Goal: Task Accomplishment & Management: Contribute content

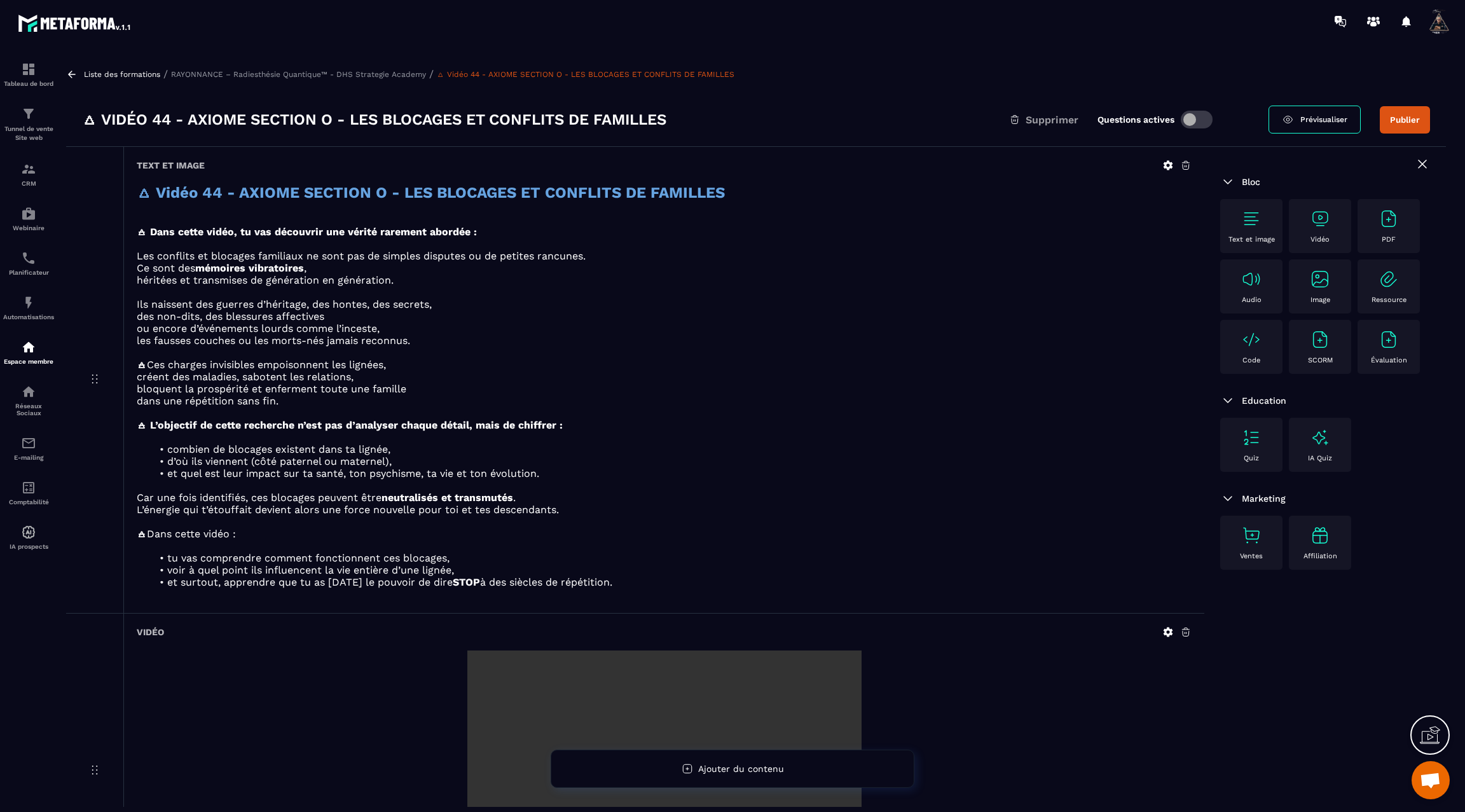
click at [70, 72] on icon at bounding box center [72, 74] width 7 height 7
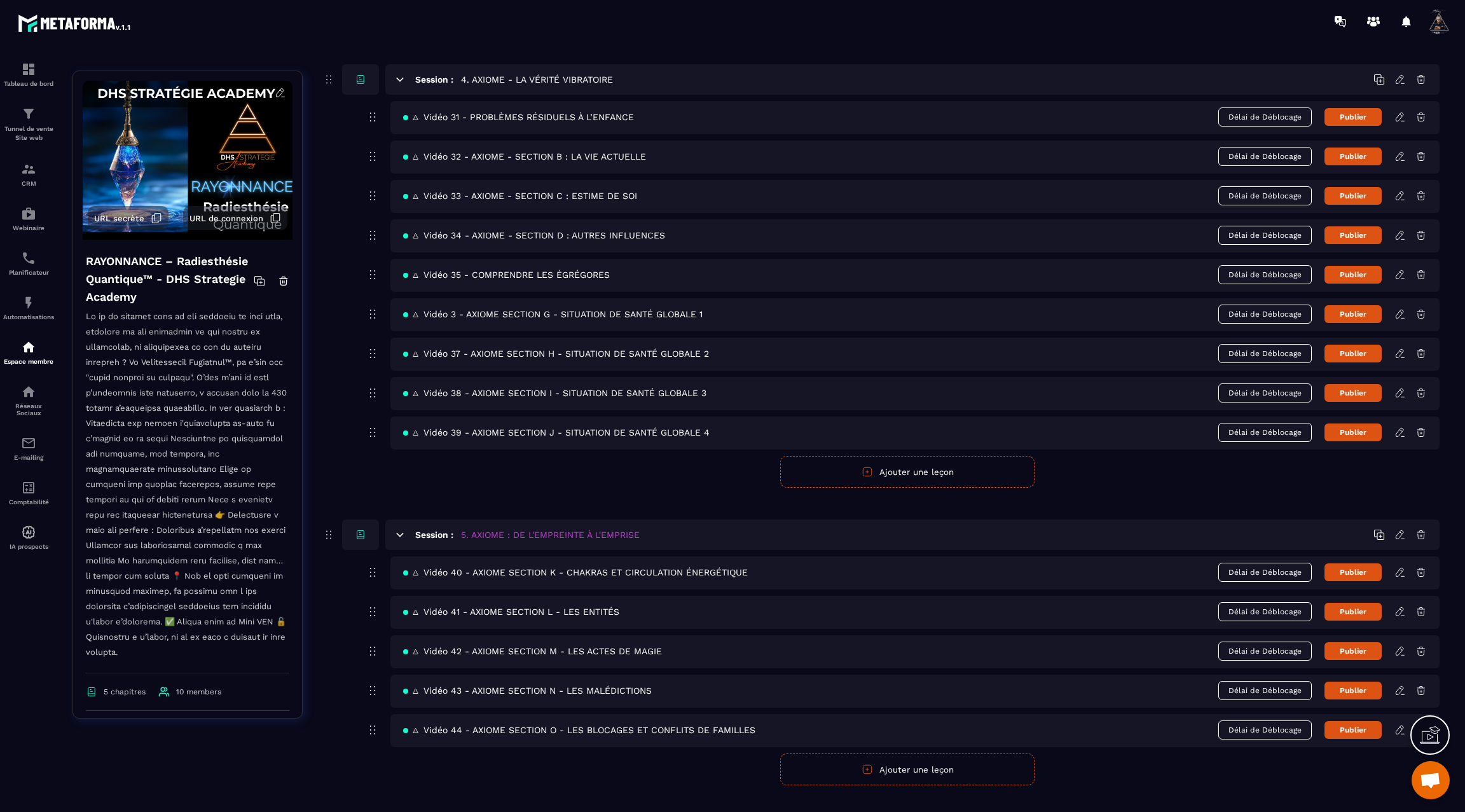
scroll to position [1581, 0]
click at [917, 753] on button "Ajouter une leçon" at bounding box center [908, 769] width 254 height 32
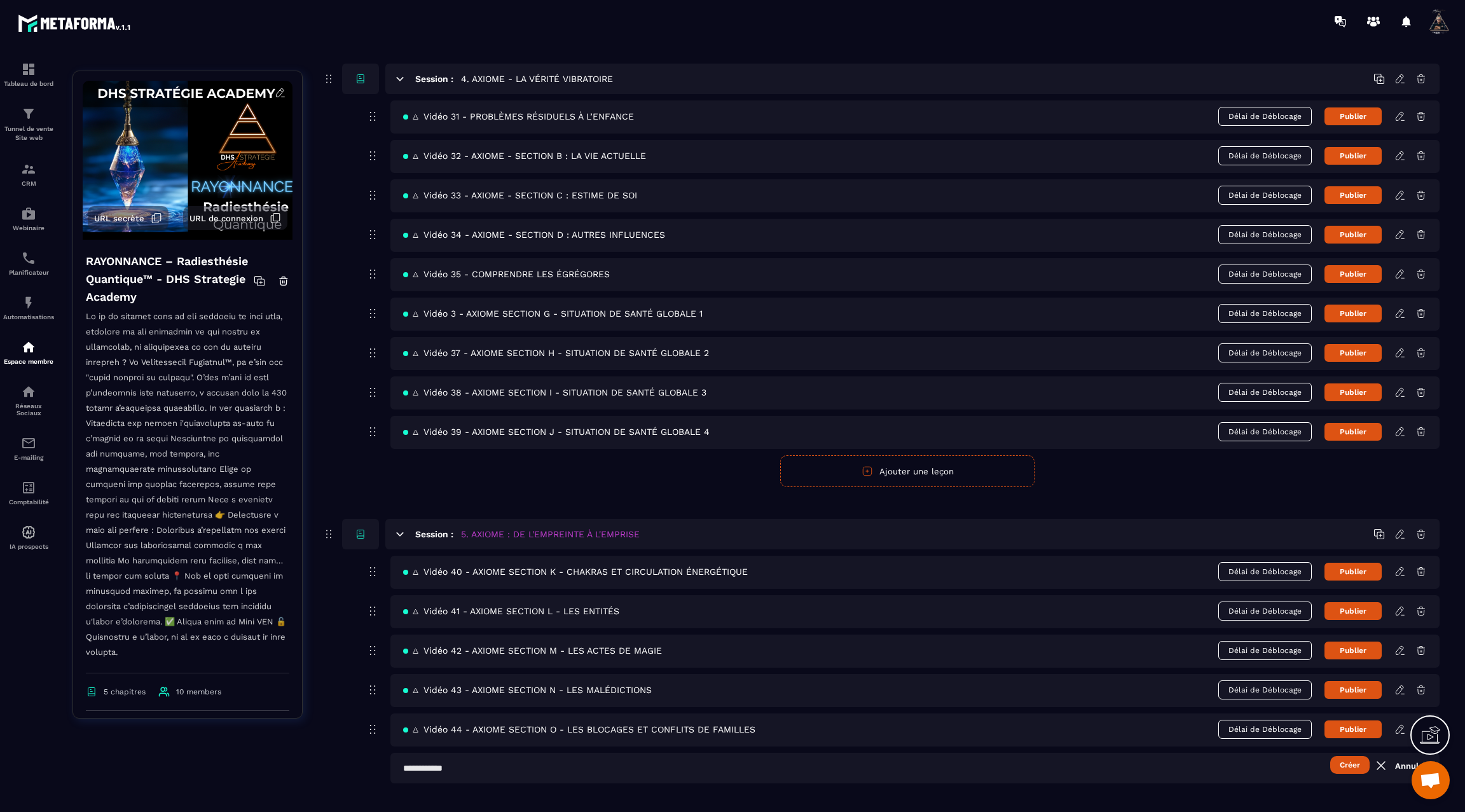
click at [481, 753] on input "text" at bounding box center [915, 769] width 1049 height 31
paste input "**********"
type input "**********"
click at [1346, 756] on button "Créer" at bounding box center [1350, 765] width 39 height 18
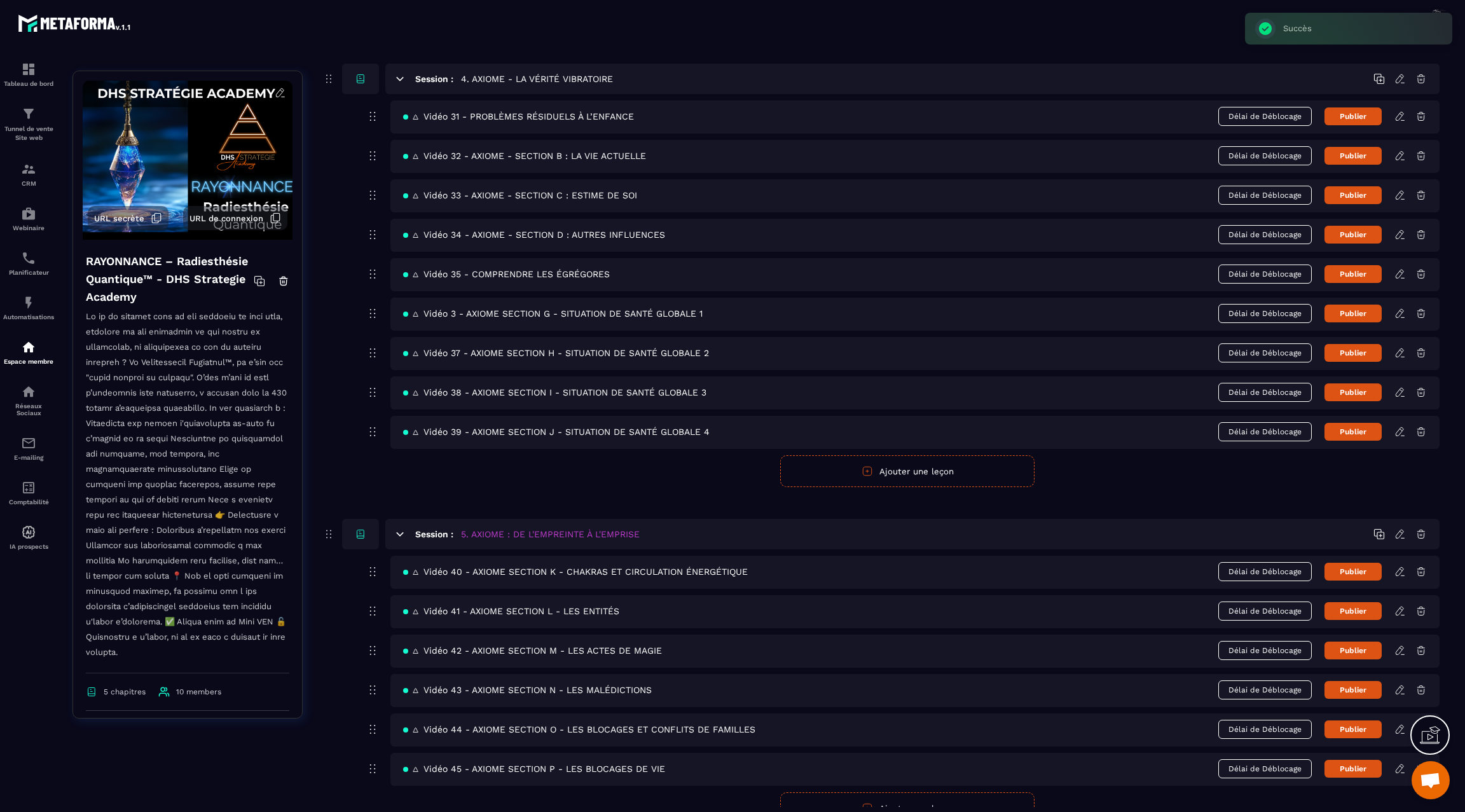
click at [1398, 763] on icon at bounding box center [1401, 769] width 11 height 11
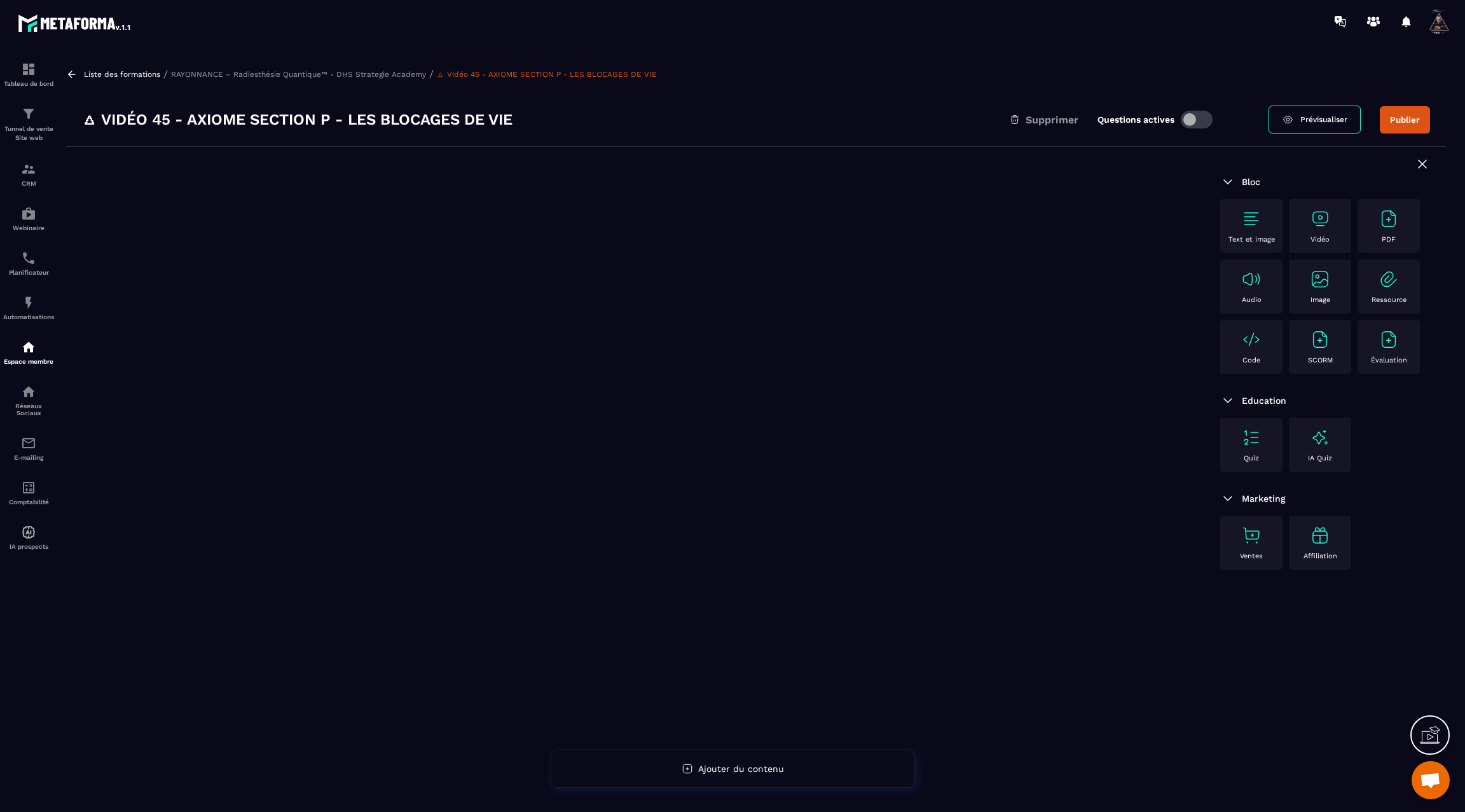
click at [76, 74] on icon at bounding box center [72, 74] width 11 height 11
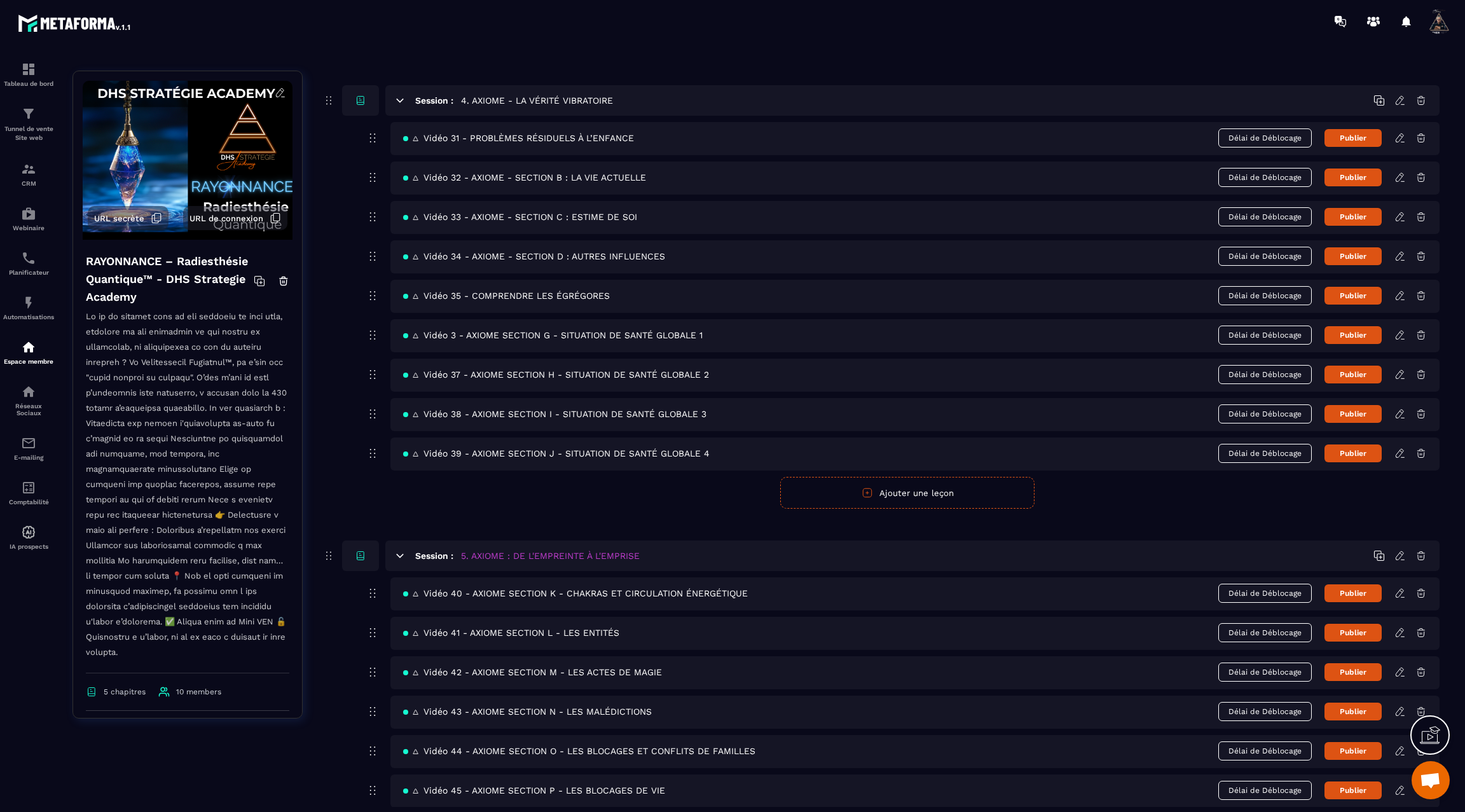
scroll to position [1620, 0]
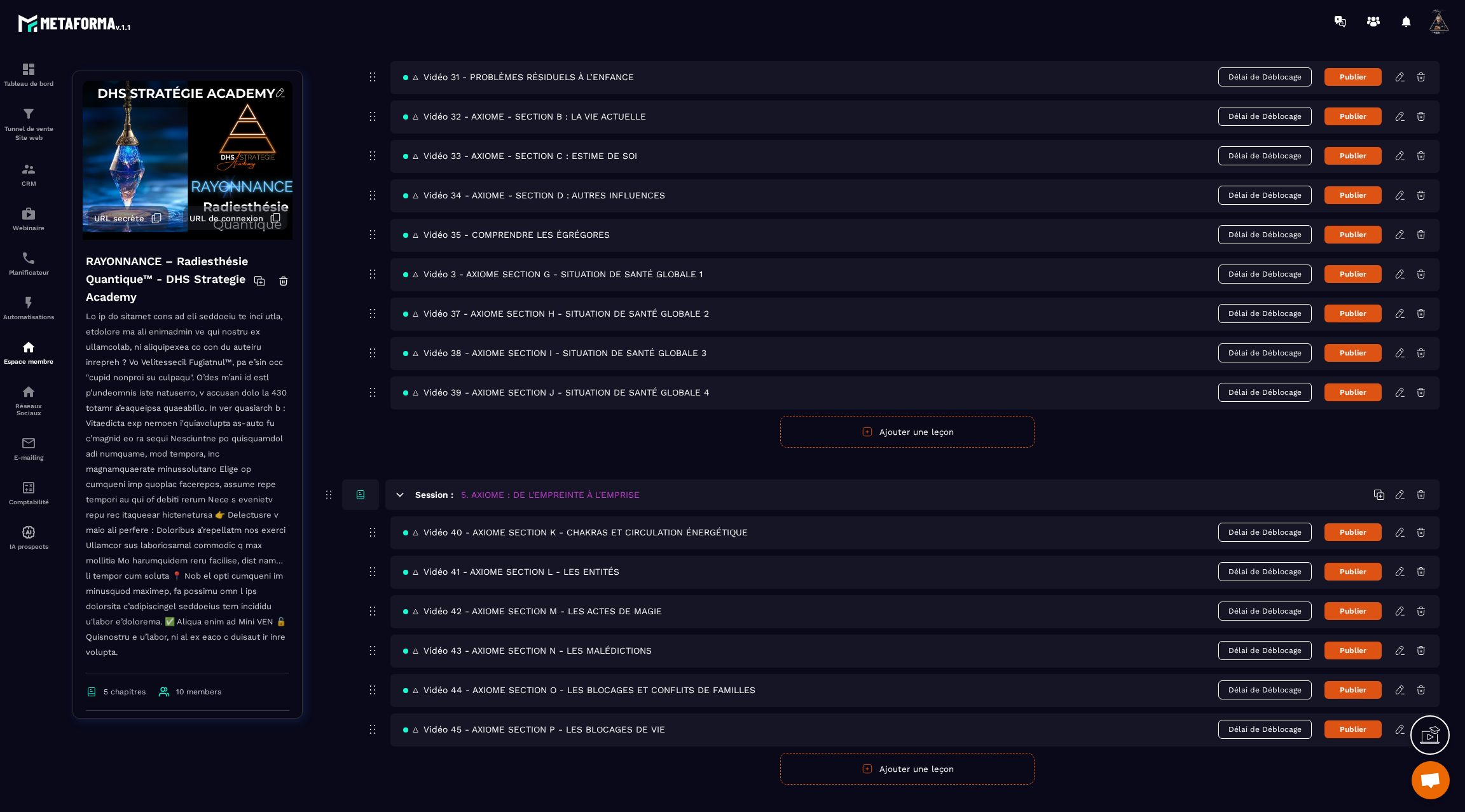
click at [1401, 676] on div "🜂 Vidéo 44 - AXIOME SECTION O - LES BLOCAGES ET CONFLITS DE FAMILLES Délai de D…" at bounding box center [915, 690] width 1049 height 33
click at [1398, 684] on icon at bounding box center [1401, 690] width 11 height 11
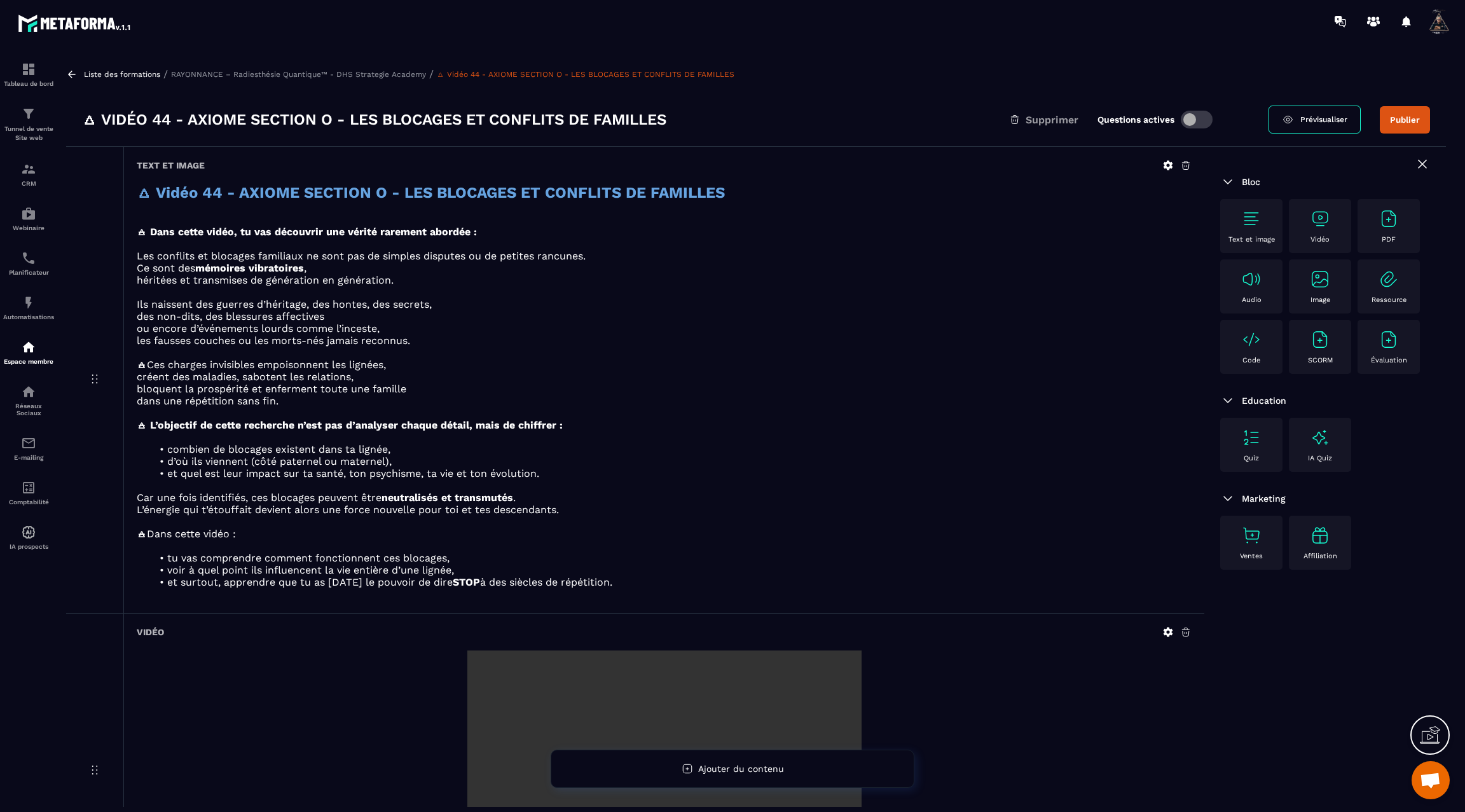
click at [75, 74] on icon at bounding box center [72, 74] width 7 height 7
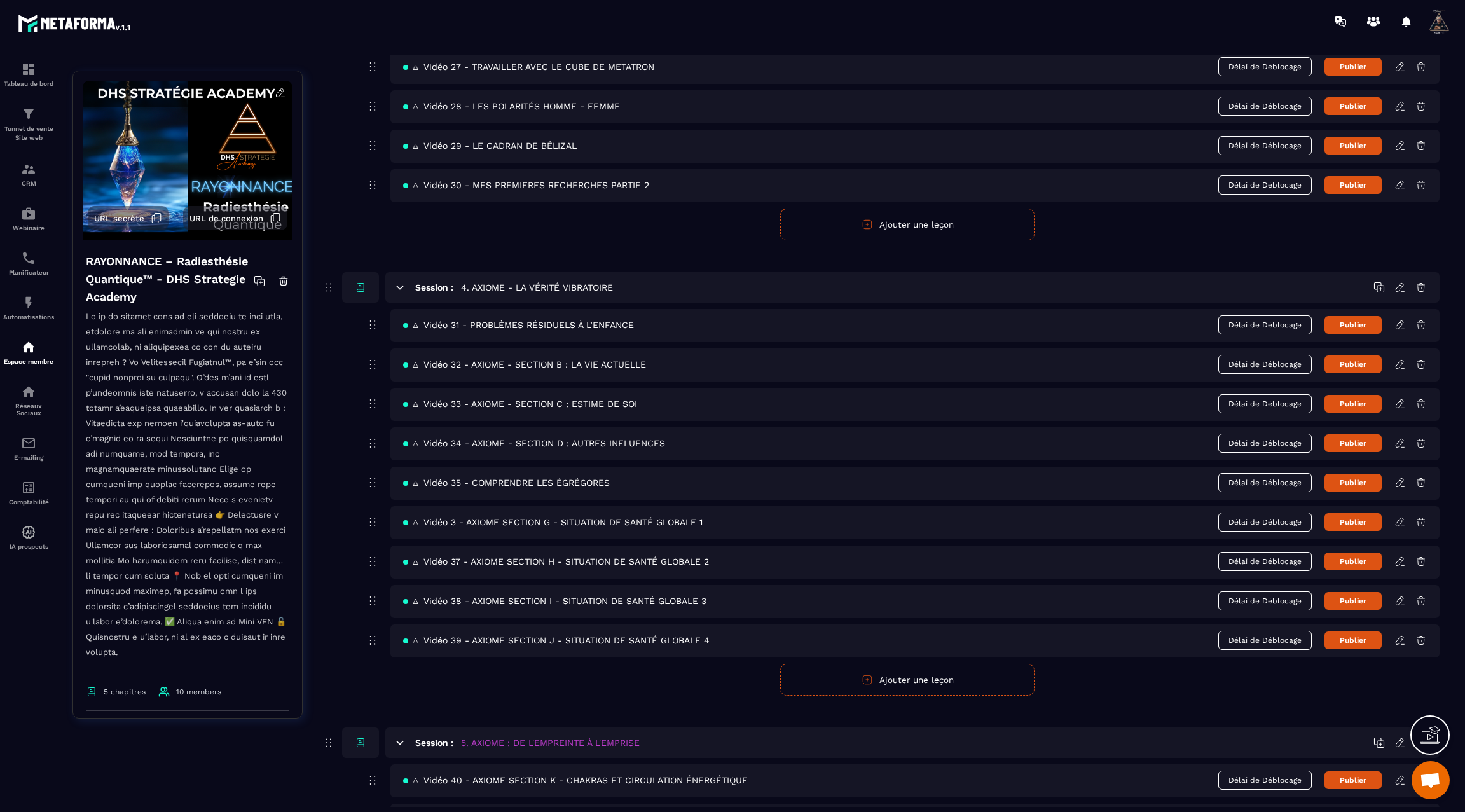
scroll to position [1620, 0]
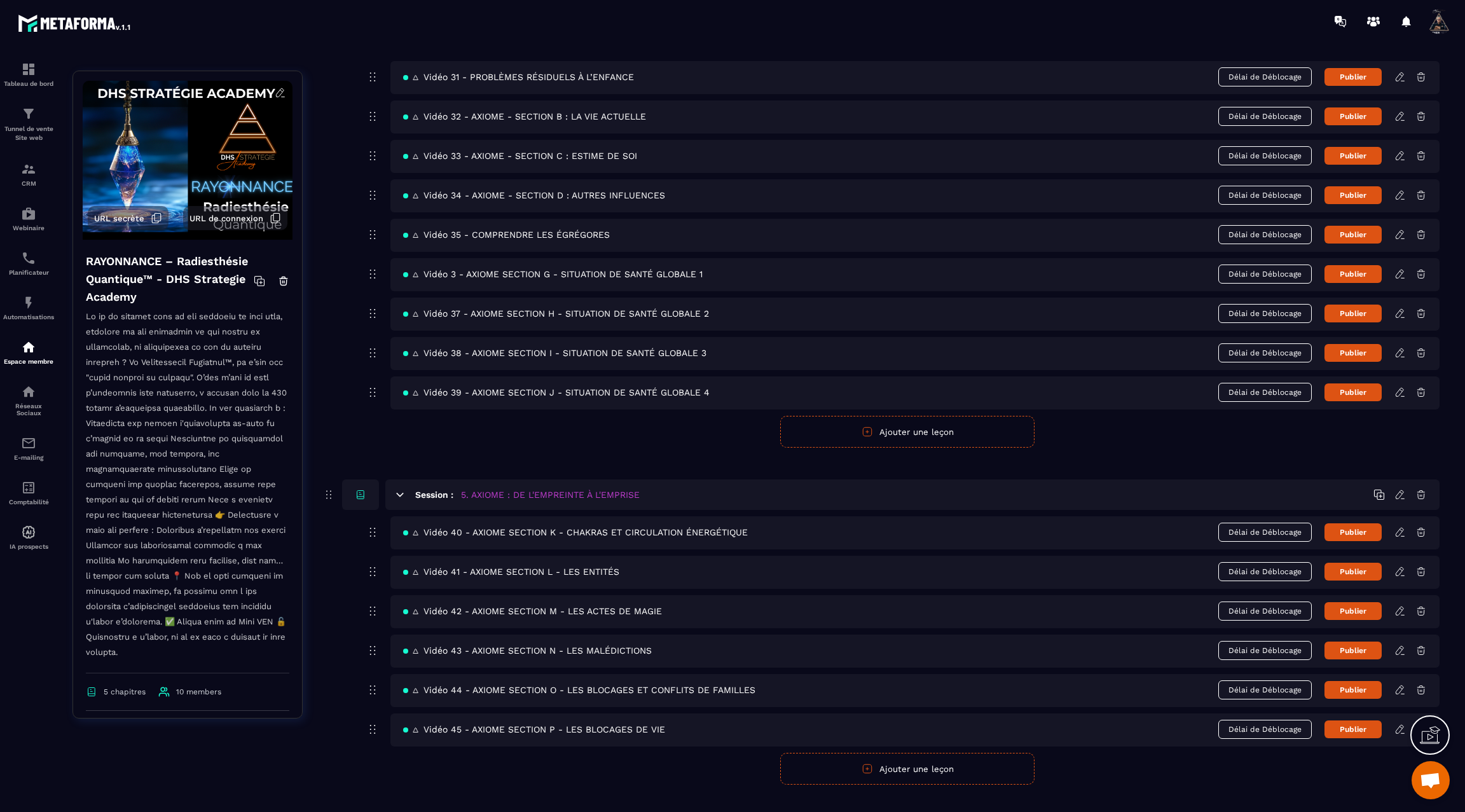
click at [1399, 645] on icon at bounding box center [1401, 650] width 11 height 11
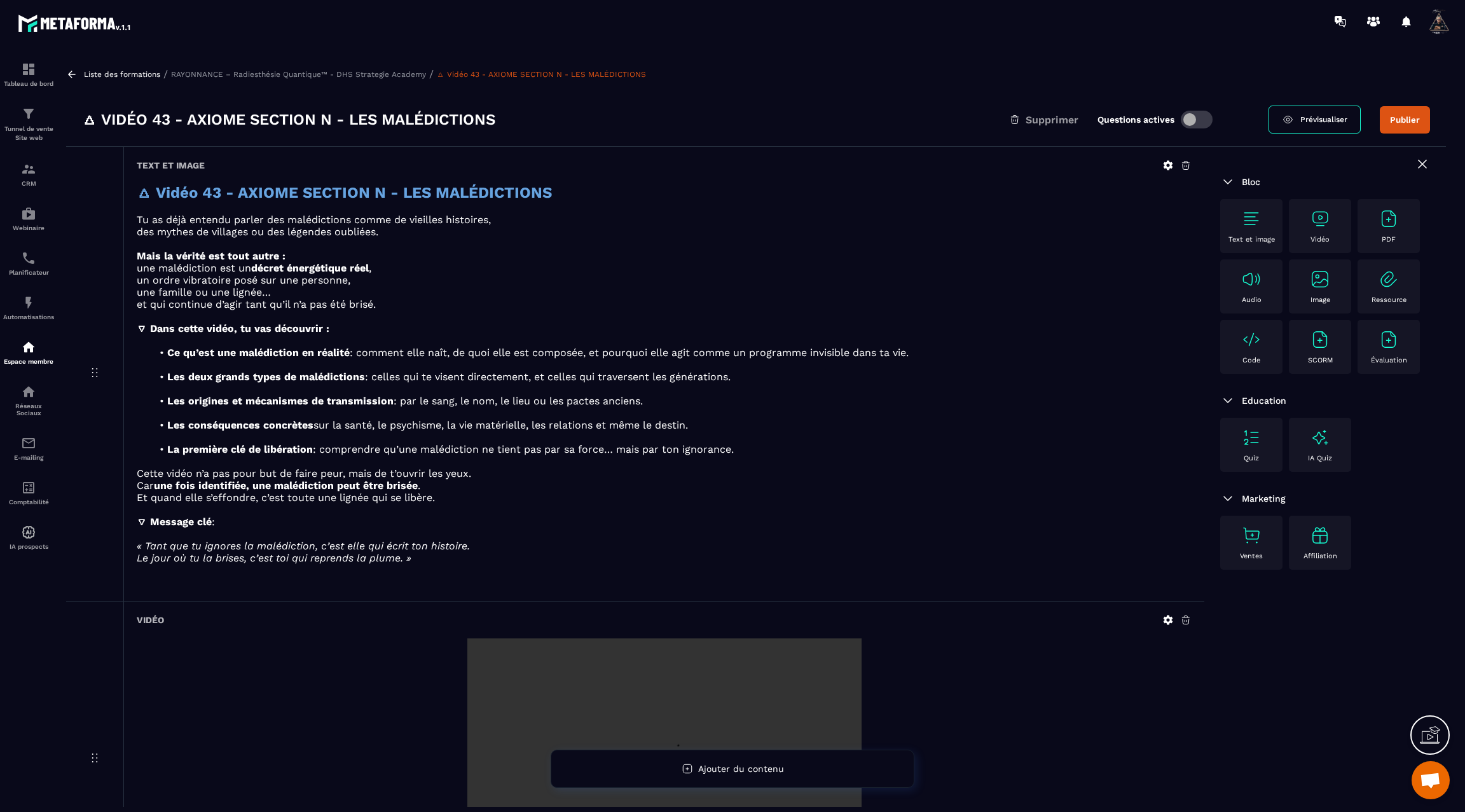
click at [75, 75] on icon at bounding box center [72, 74] width 11 height 11
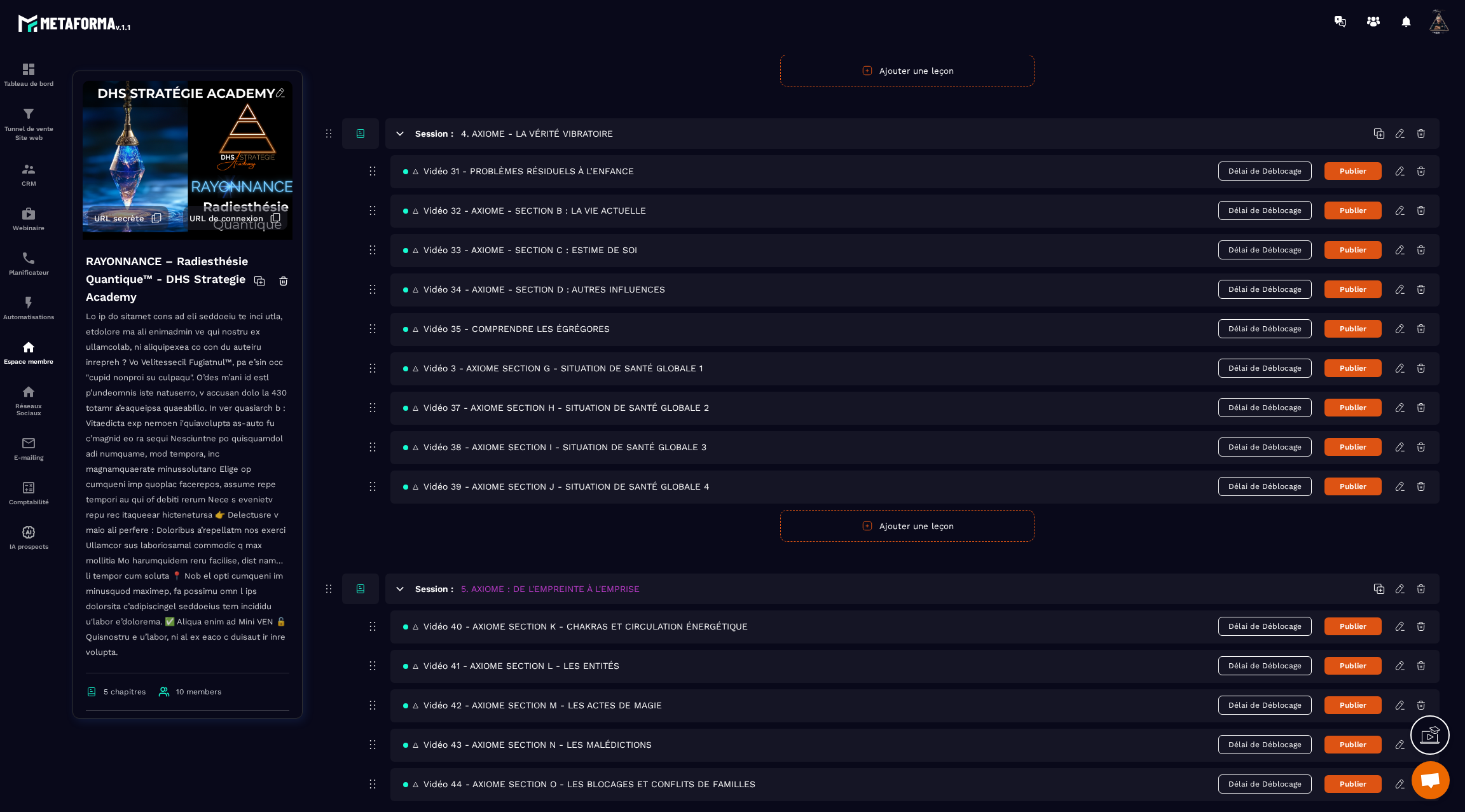
scroll to position [1620, 0]
